Goal: Information Seeking & Learning: Learn about a topic

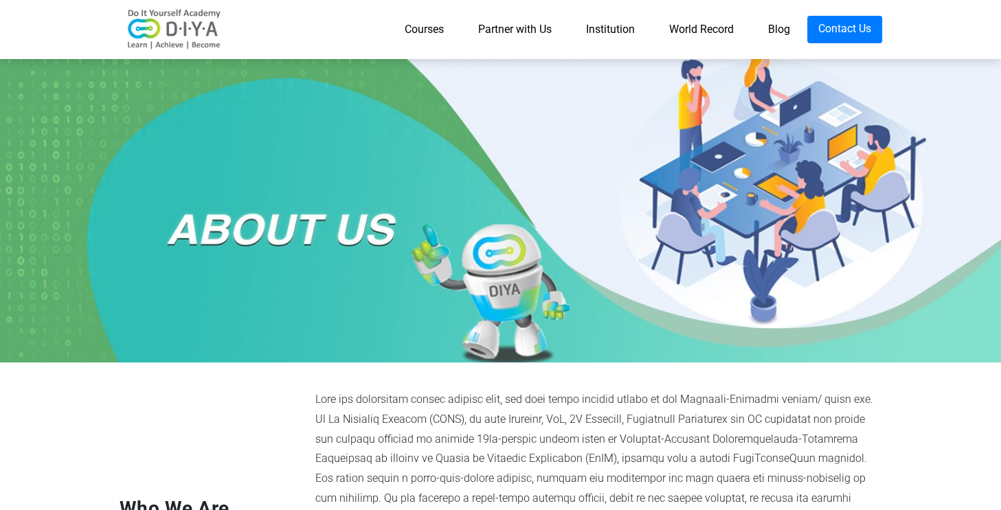
click at [694, 29] on link "World Record" at bounding box center [701, 29] width 99 height 27
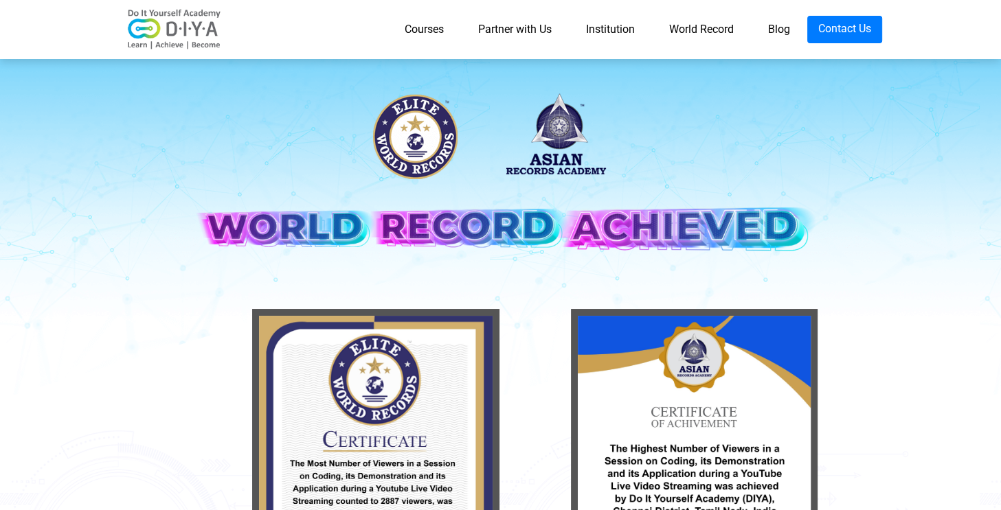
scroll to position [446, 0]
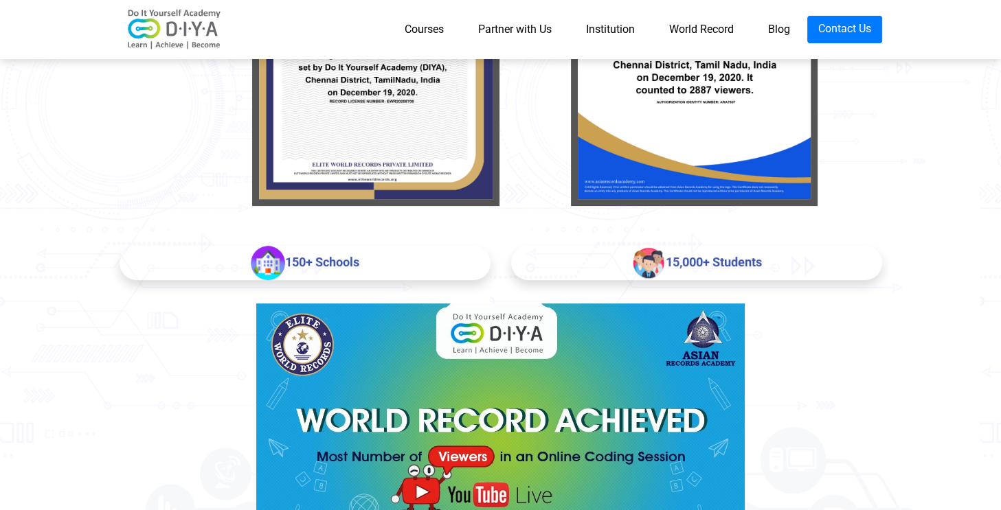
click at [539, 30] on link "Partner with Us" at bounding box center [515, 29] width 108 height 27
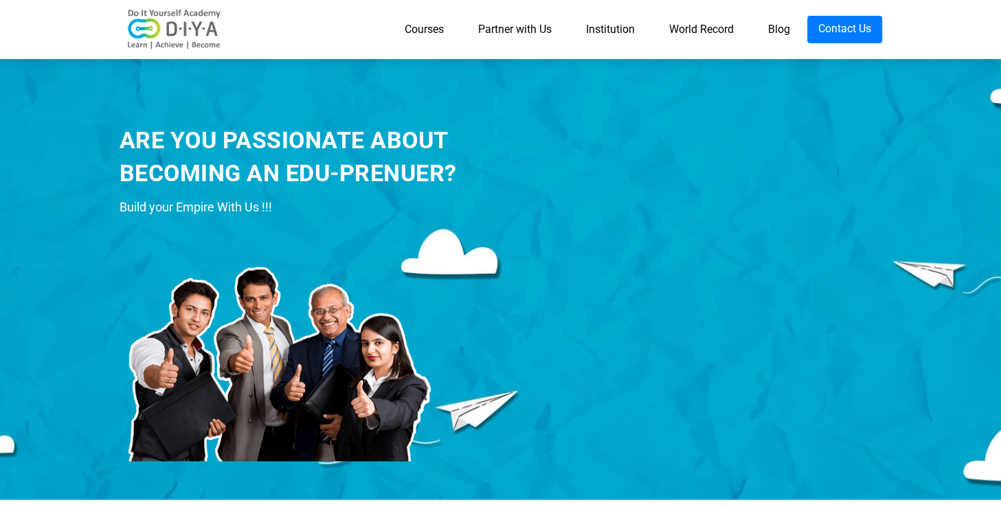
scroll to position [446, 0]
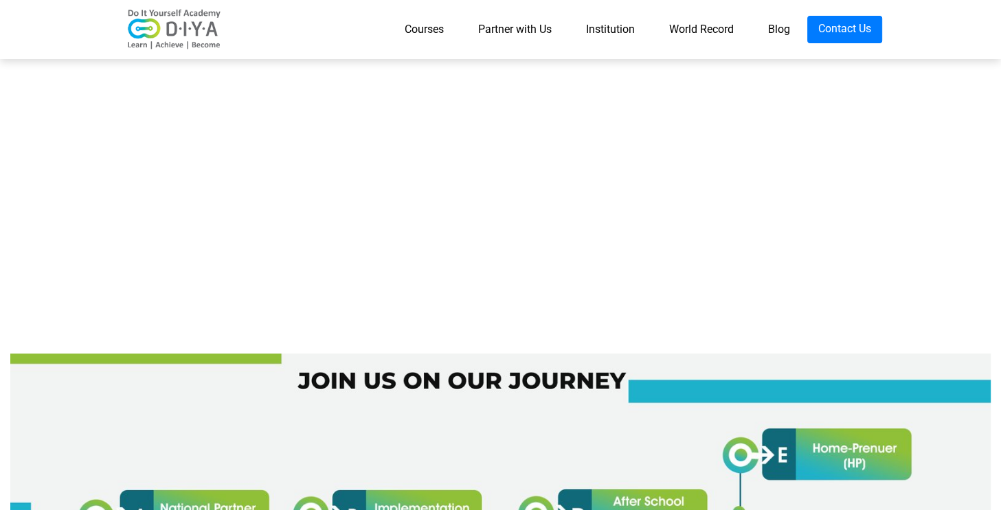
click at [512, 29] on link "Partner with Us" at bounding box center [515, 29] width 108 height 27
